Goal: Check status: Check status

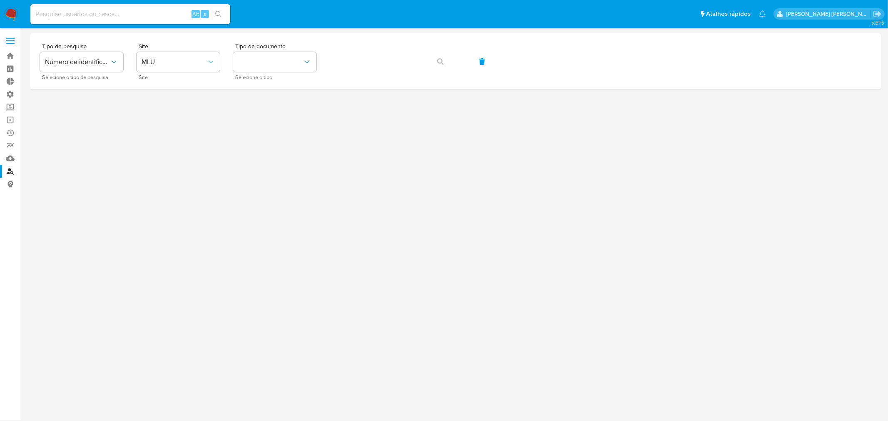
click at [114, 14] on input at bounding box center [130, 14] width 200 height 11
paste input "1860629050"
type input "1860629050"
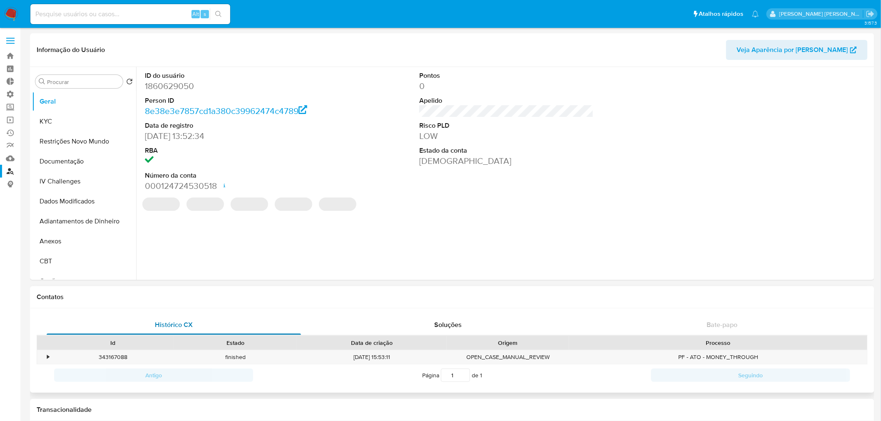
select select "10"
click at [47, 121] on button "KYC" at bounding box center [80, 122] width 97 height 20
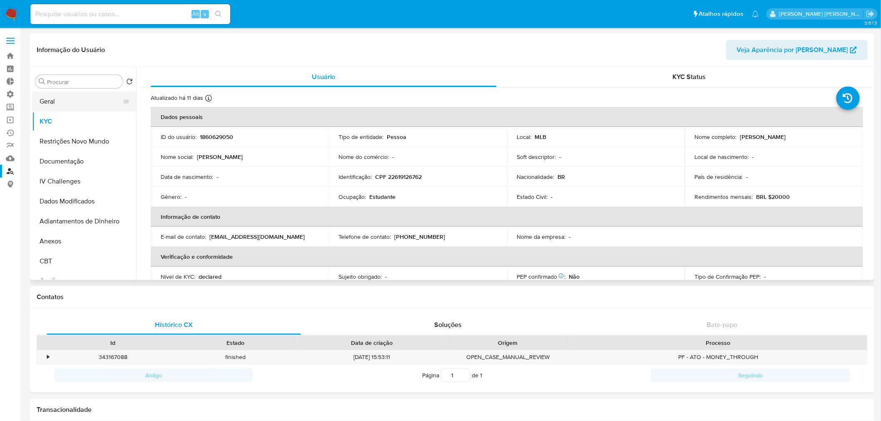
click at [72, 101] on button "Geral" at bounding box center [80, 102] width 97 height 20
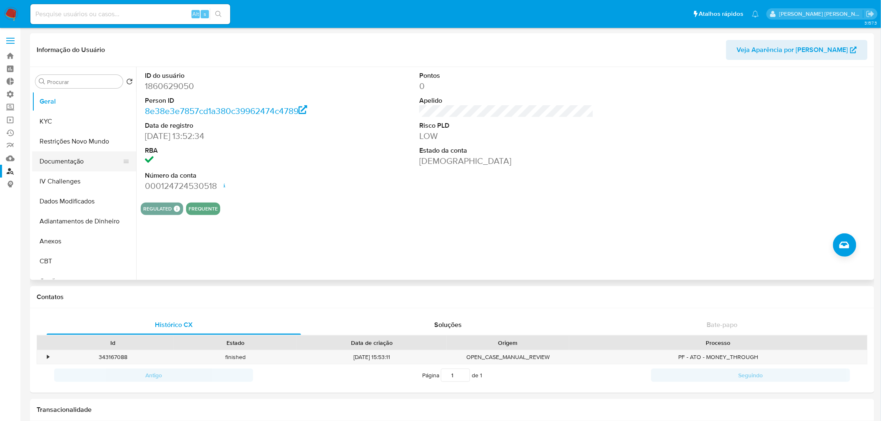
click at [67, 163] on button "Documentação" at bounding box center [80, 162] width 97 height 20
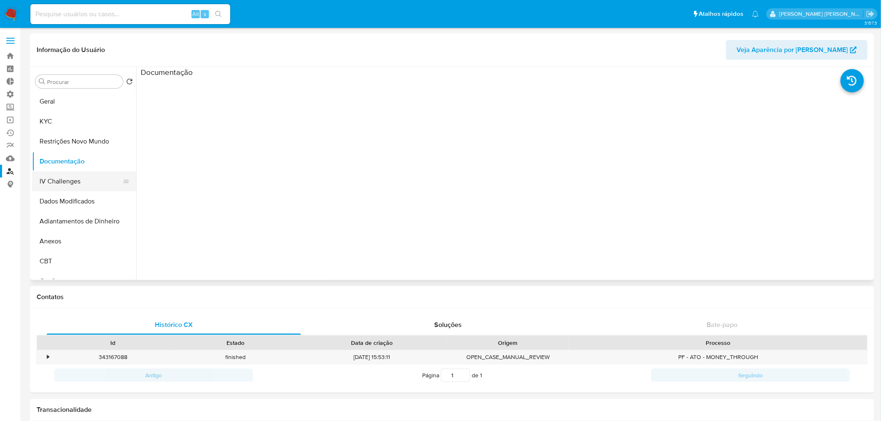
click at [76, 178] on button "IV Challenges" at bounding box center [80, 182] width 97 height 20
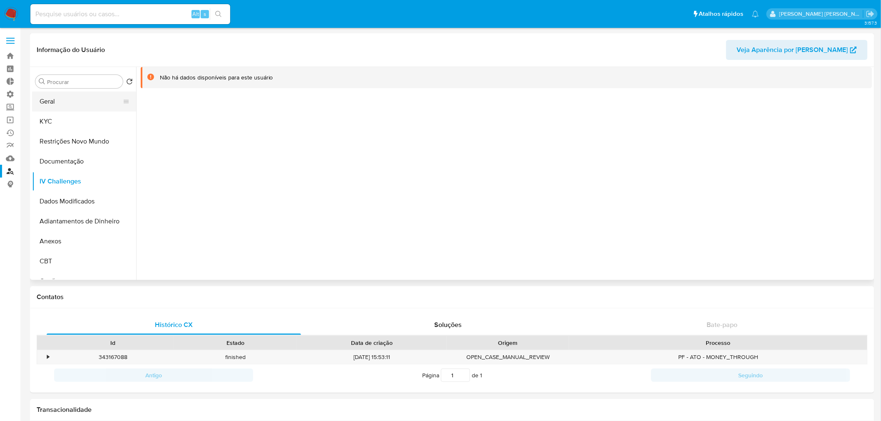
click at [69, 99] on button "Geral" at bounding box center [80, 102] width 97 height 20
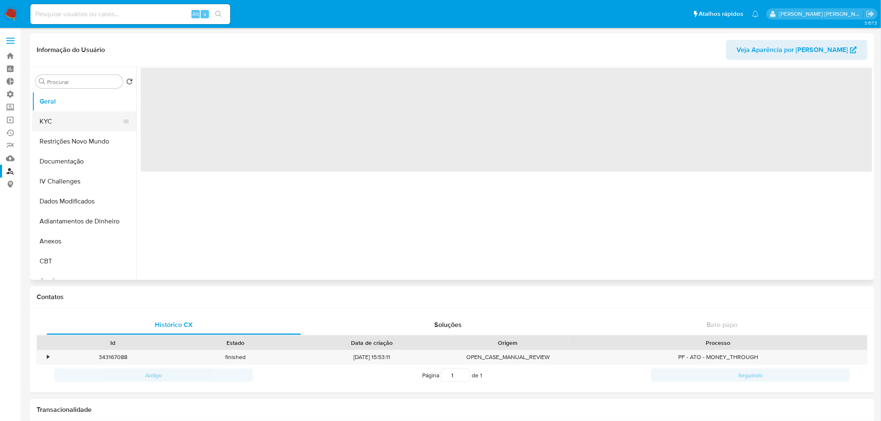
click at [65, 120] on button "KYC" at bounding box center [80, 122] width 97 height 20
